Goal: Navigation & Orientation: Find specific page/section

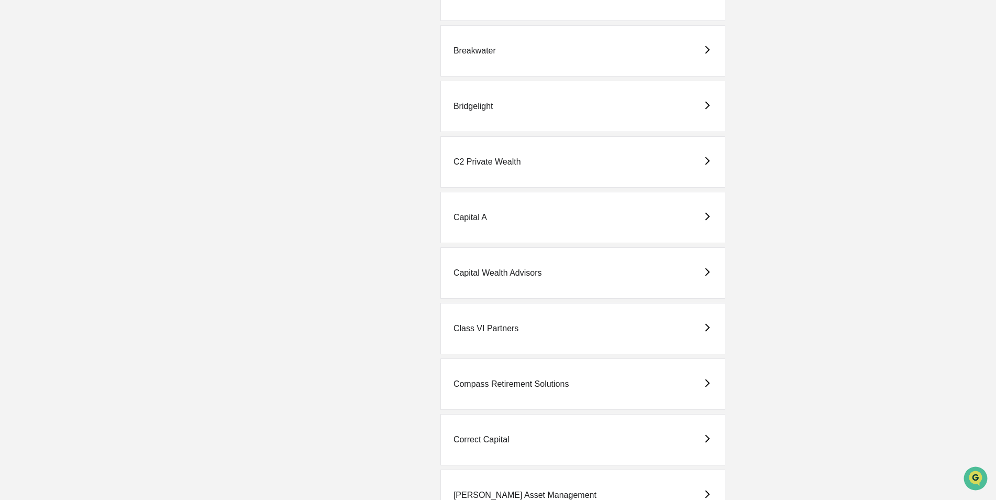
scroll to position [629, 0]
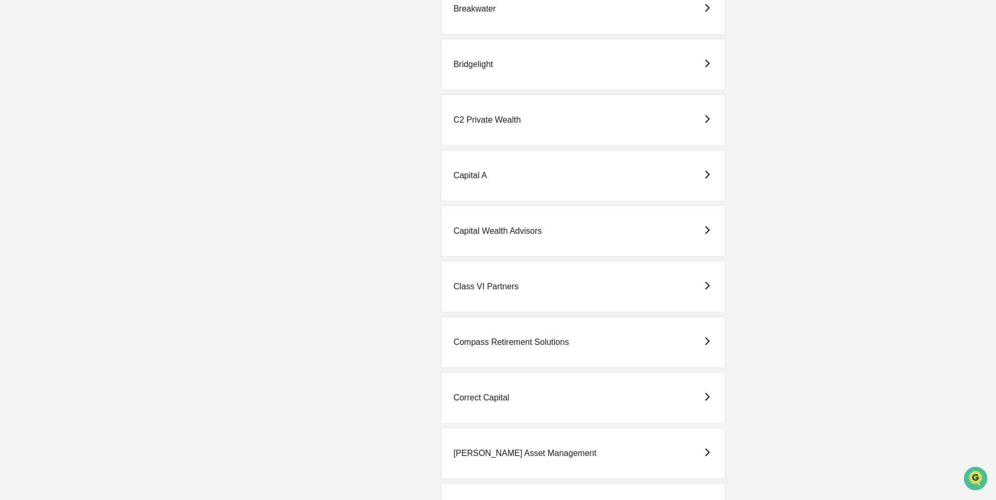
click at [474, 397] on div "Correct Capital" at bounding box center [482, 397] width 56 height 9
